Goal: Find specific page/section: Locate a particular part of the current website

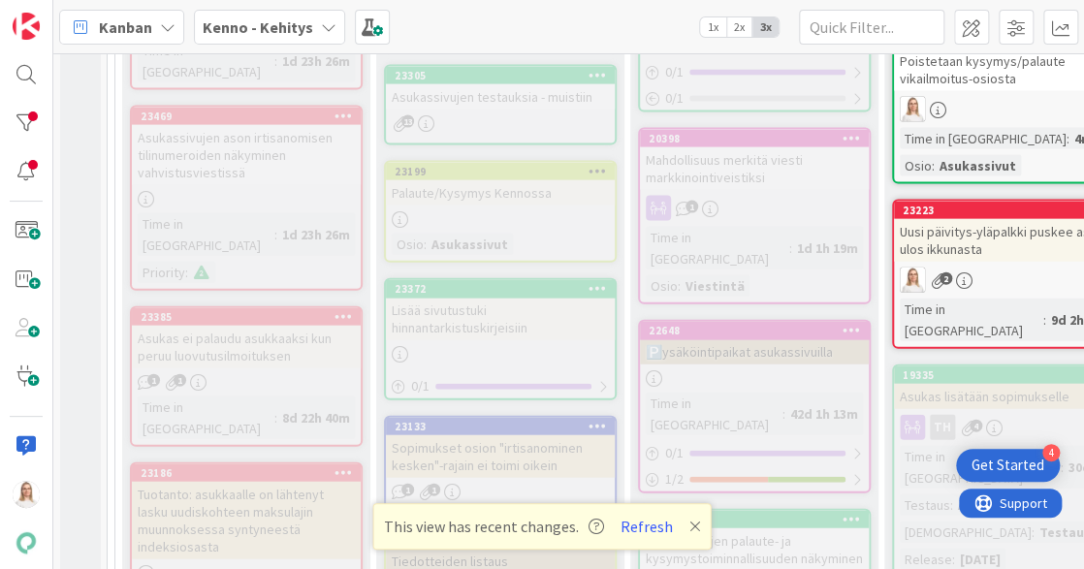
scroll to position [1509, 0]
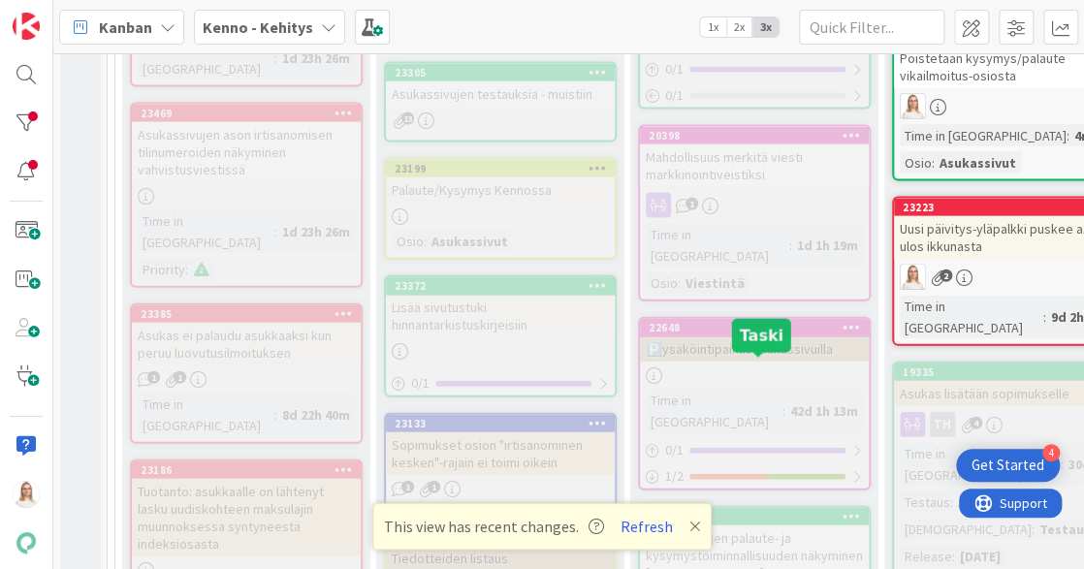
click at [714, 510] on div "23625" at bounding box center [759, 517] width 220 height 14
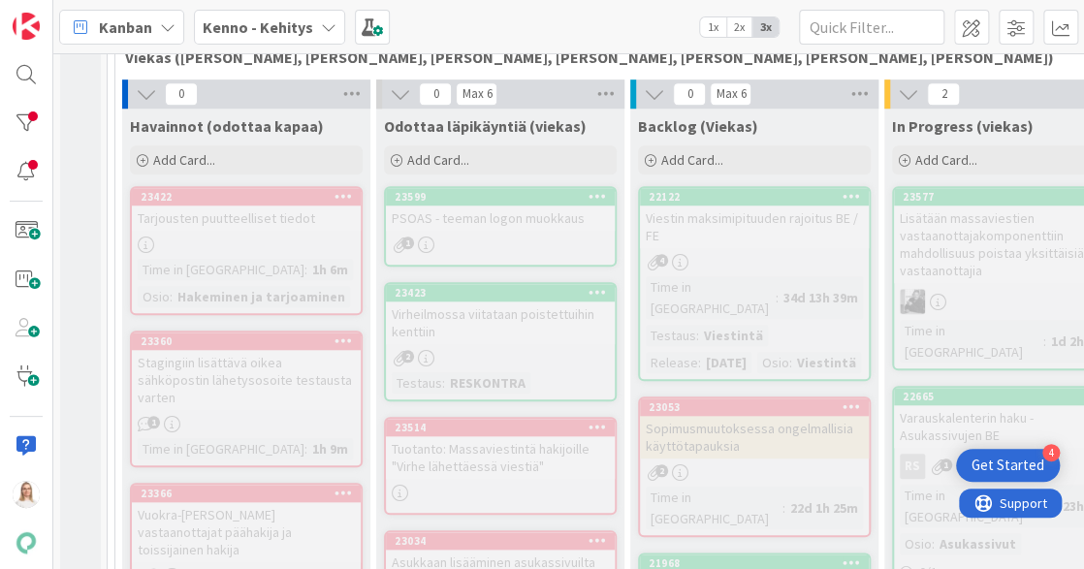
scroll to position [585, 0]
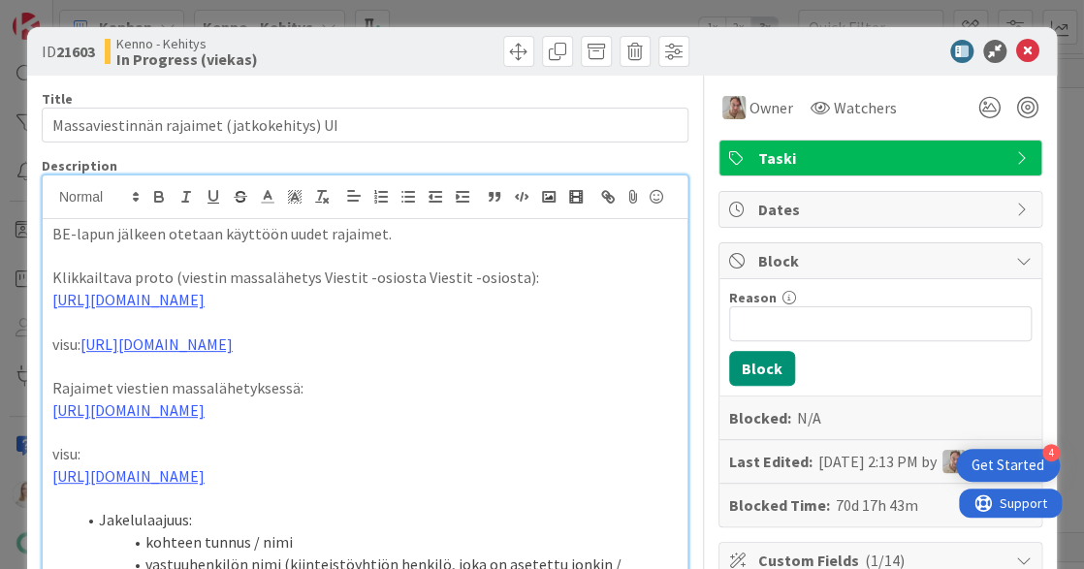
scroll to position [-35, 0]
click at [1032, 54] on icon at bounding box center [1027, 51] width 23 height 23
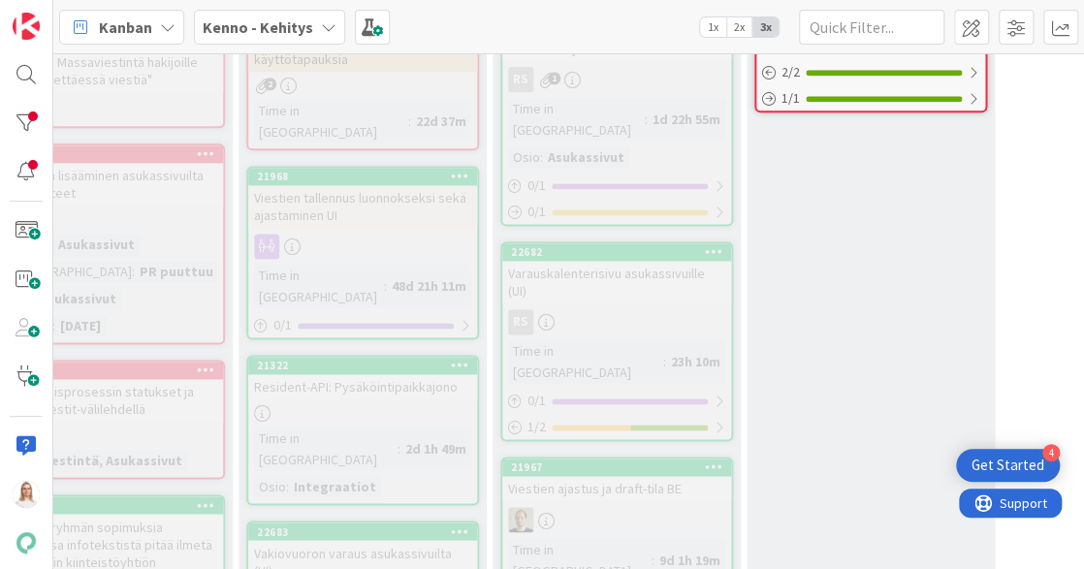
scroll to position [1170, 392]
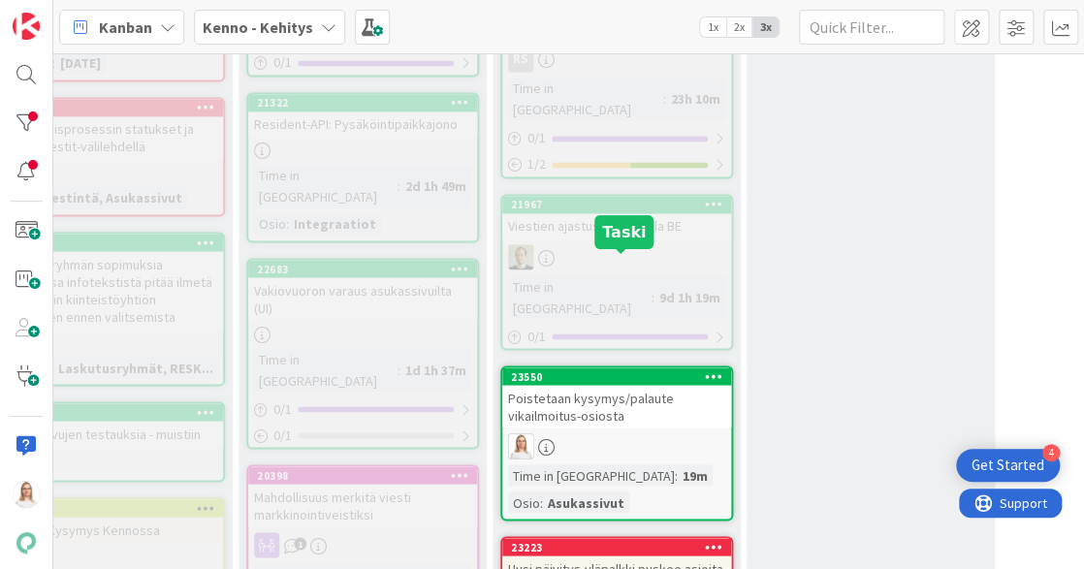
click at [595, 369] on div "23550" at bounding box center [621, 376] width 220 height 14
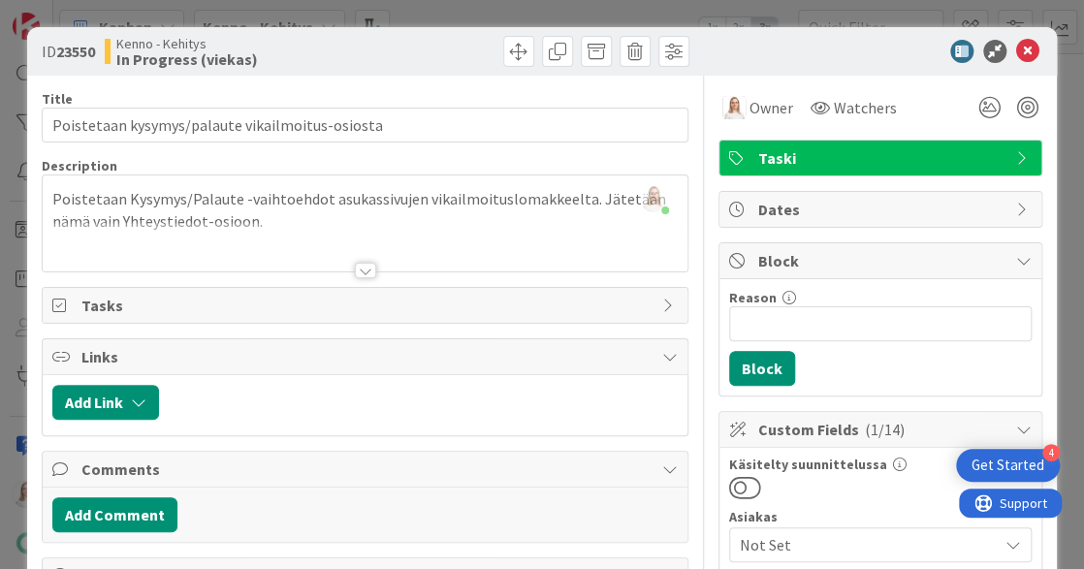
drag, startPoint x: 60, startPoint y: 54, endPoint x: 100, endPoint y: 54, distance: 39.8
click at [100, 54] on div "ID 23550 Kenno - Kehitys In Progress (viekas)" at bounding box center [201, 51] width 319 height 31
copy span "23550"
